Goal: Transaction & Acquisition: Purchase product/service

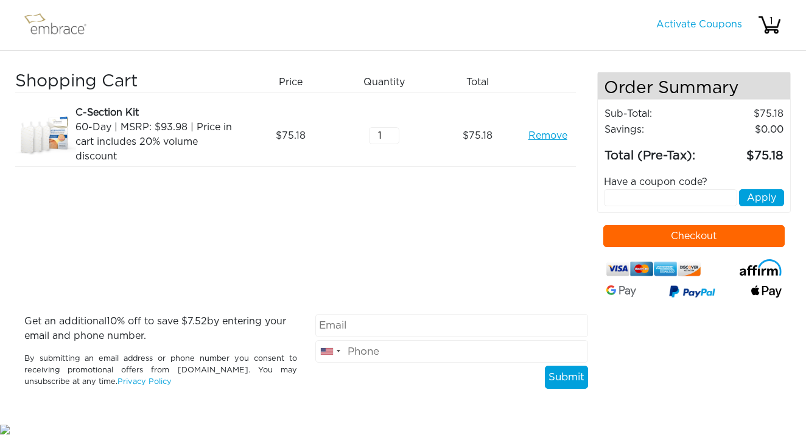
click at [646, 236] on button "Checkout" at bounding box center [695, 236] width 182 height 22
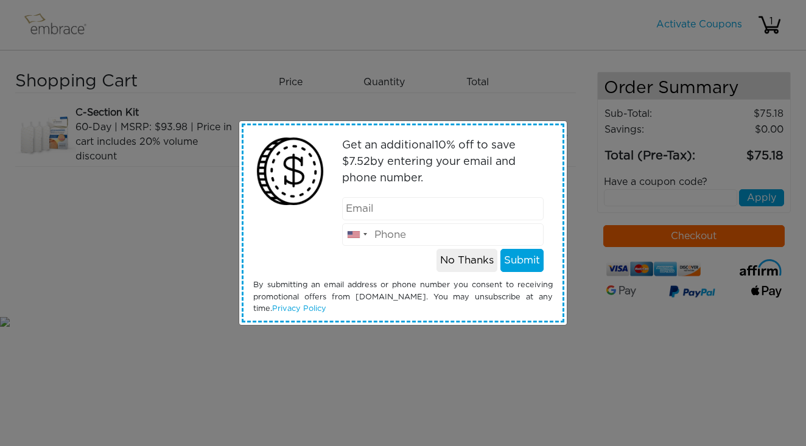
click at [479, 260] on button "No Thanks" at bounding box center [467, 260] width 61 height 23
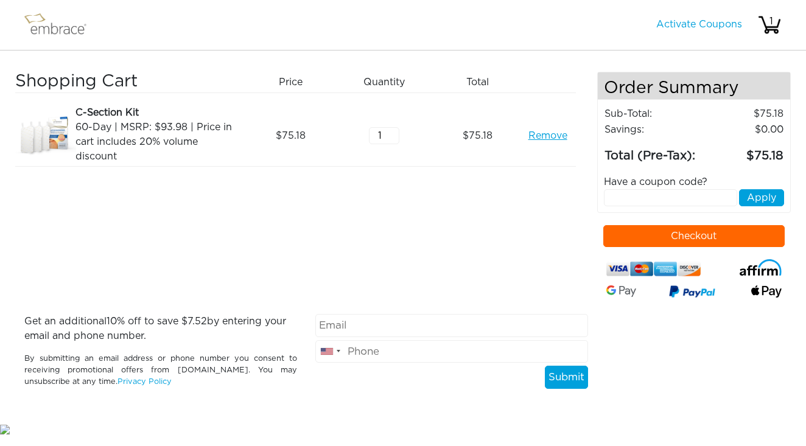
click at [676, 240] on button "Checkout" at bounding box center [695, 236] width 182 height 22
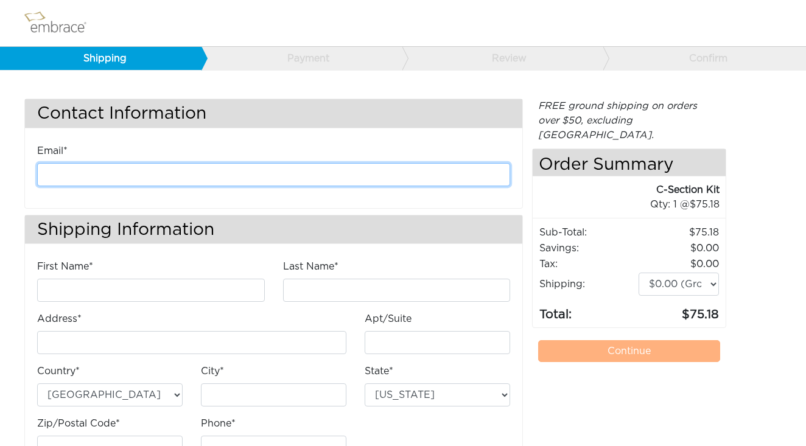
type input "walifam0521@gmail.com"
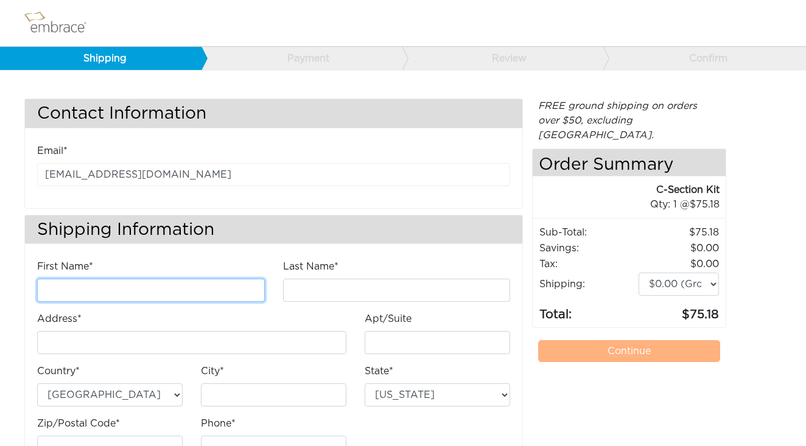
click at [245, 295] on input "First Name*" at bounding box center [151, 290] width 228 height 23
click at [251, 291] on input "First Name*" at bounding box center [151, 290] width 228 height 23
type input "Anne Elizabeth Sickels"
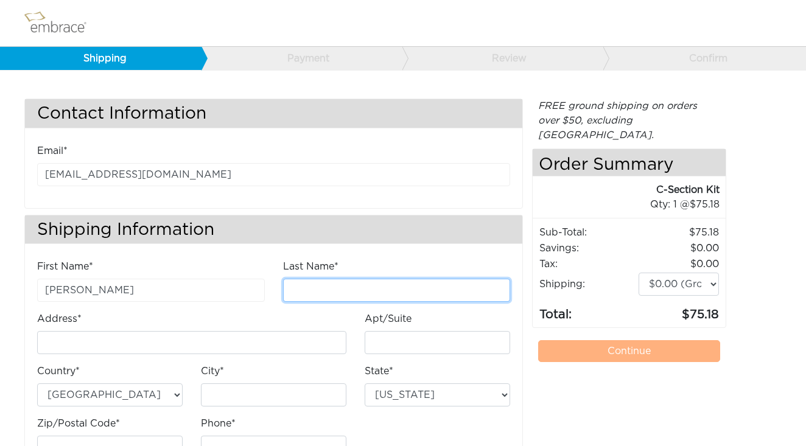
type input "Waligora"
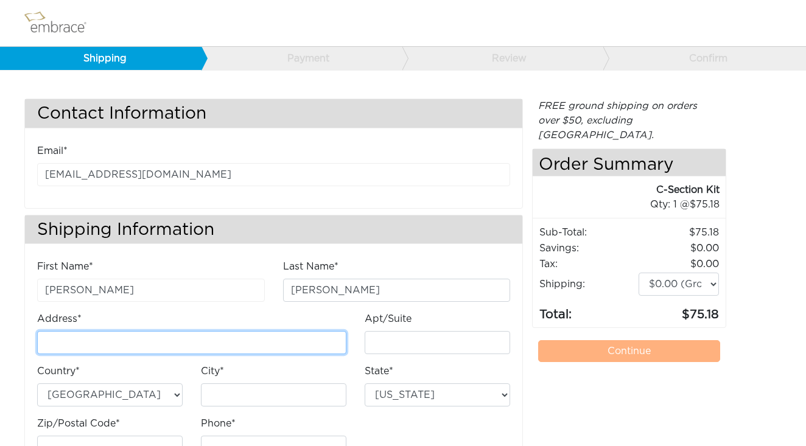
type input "[STREET_ADDRESS]"
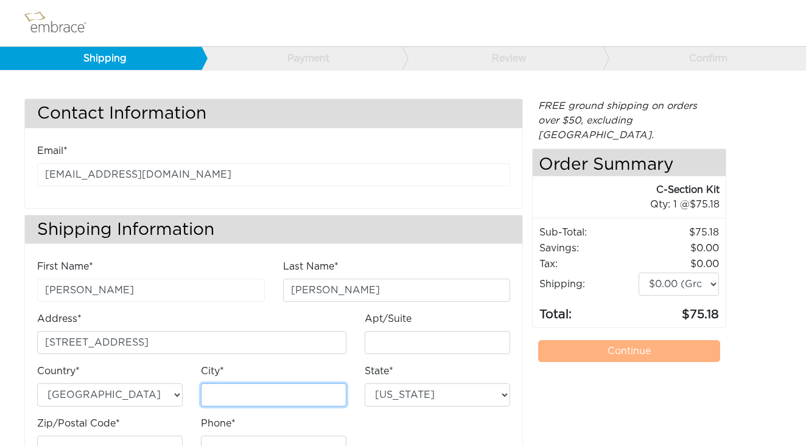
type input "Whitefish Bay"
select select "WI"
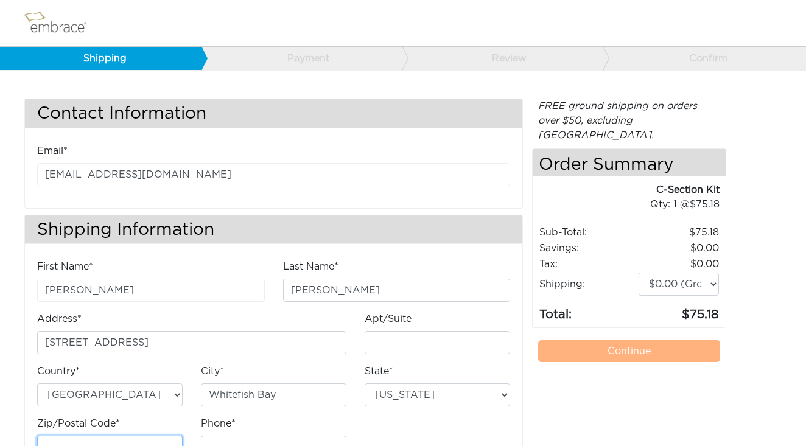
type input "53217"
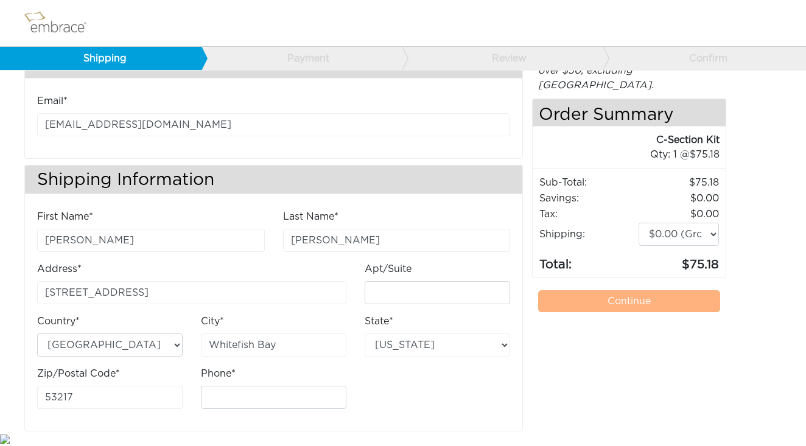
scroll to position [49, 0]
click at [328, 403] on input "Phone*" at bounding box center [274, 398] width 146 height 23
click at [329, 394] on input "Phone*" at bounding box center [274, 398] width 146 height 23
type input "7155518075"
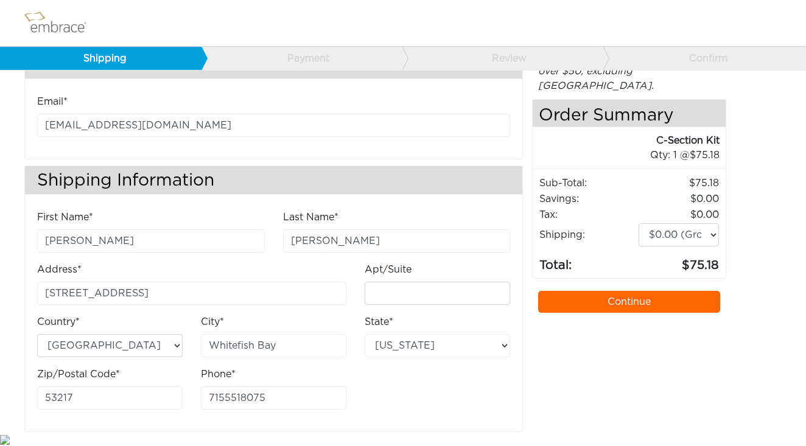
click at [417, 398] on div "First Name* Anne Elizabeth Sickels Last Name* Waligora Address* 4968 N Elkhart …" at bounding box center [273, 314] width 491 height 209
click at [590, 291] on link "Continue" at bounding box center [629, 302] width 182 height 22
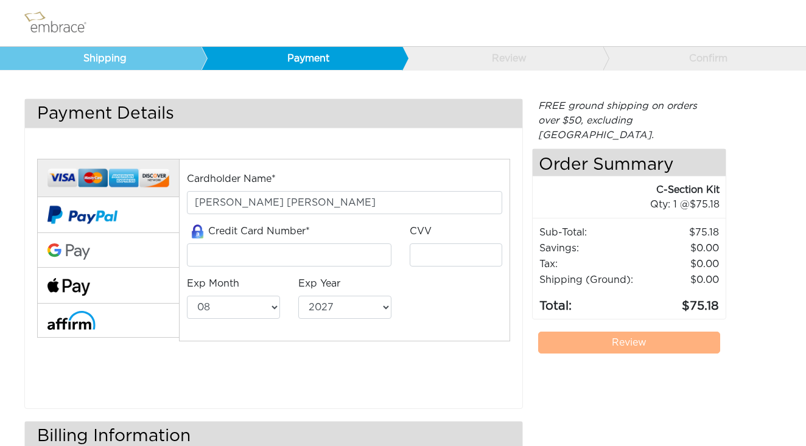
select select "8"
select select "2027"
click at [234, 265] on input "tel" at bounding box center [289, 255] width 204 height 23
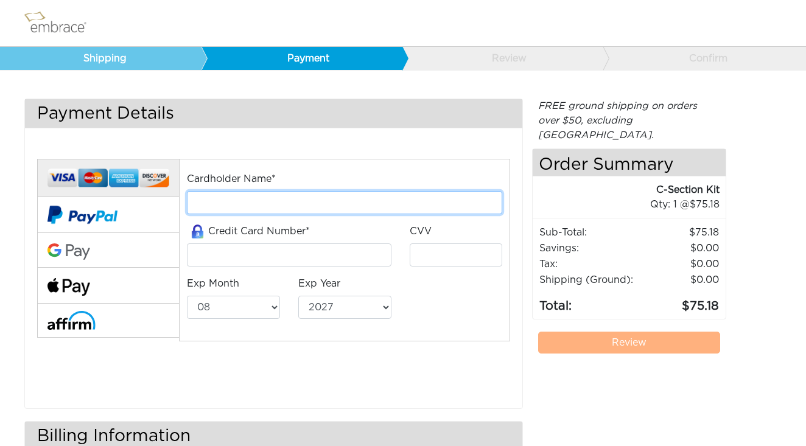
type input "[PERSON_NAME]"
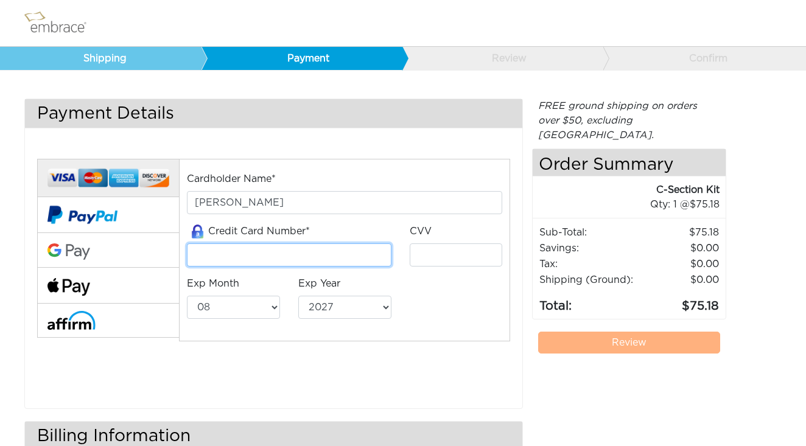
type input "379835611513005"
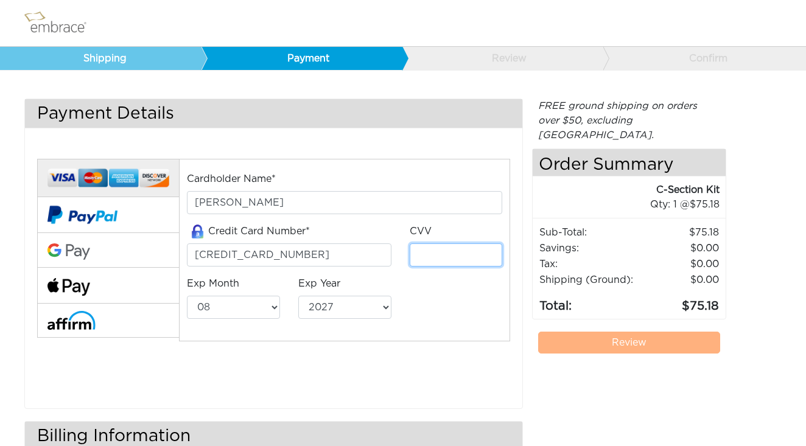
type input "2974"
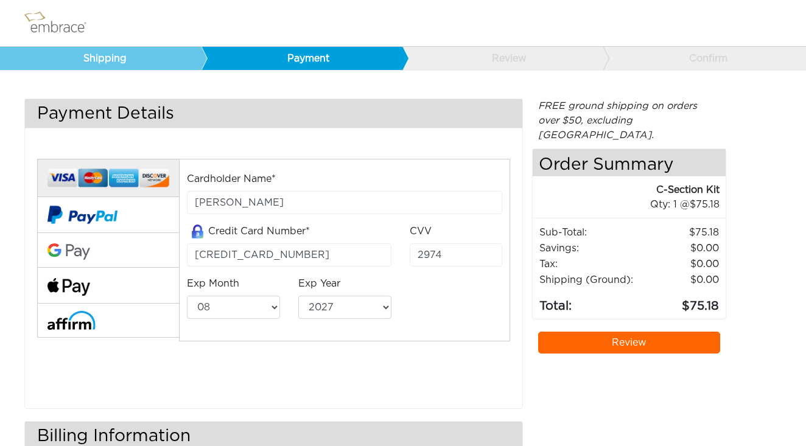
click at [498, 345] on div "Cardholder Name* Bret Waligora Credit Card Number* 379835611513005 CVV 2974 Exp…" at bounding box center [273, 267] width 491 height 247
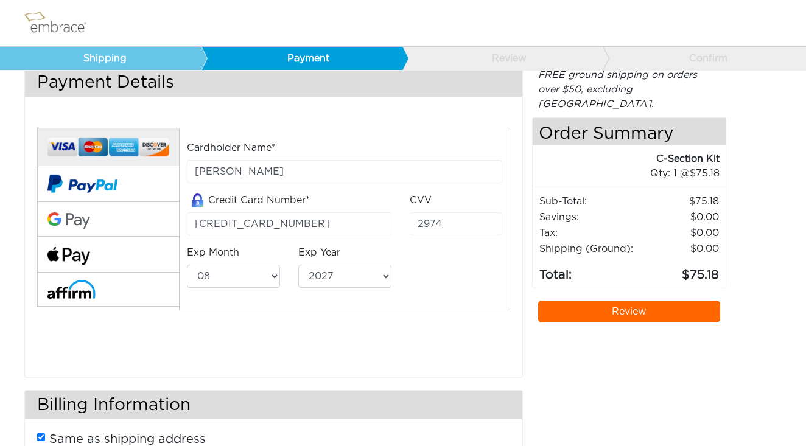
scroll to position [12, 0]
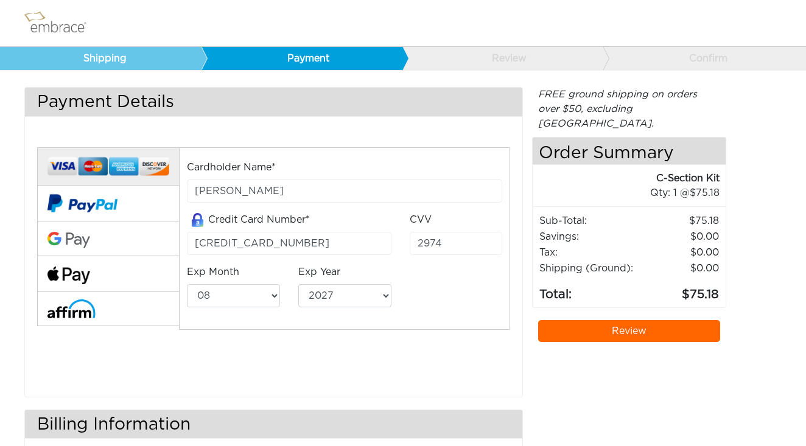
click at [605, 320] on link "Review" at bounding box center [629, 331] width 182 height 22
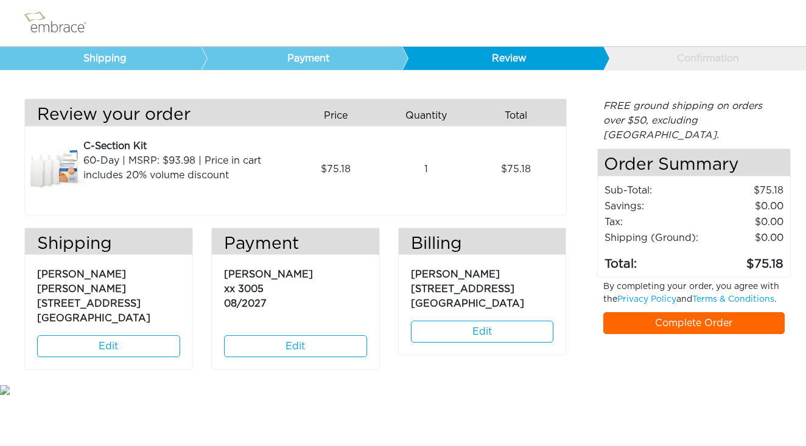
click at [681, 312] on link "Complete Order" at bounding box center [695, 323] width 182 height 22
